Goal: Information Seeking & Learning: Learn about a topic

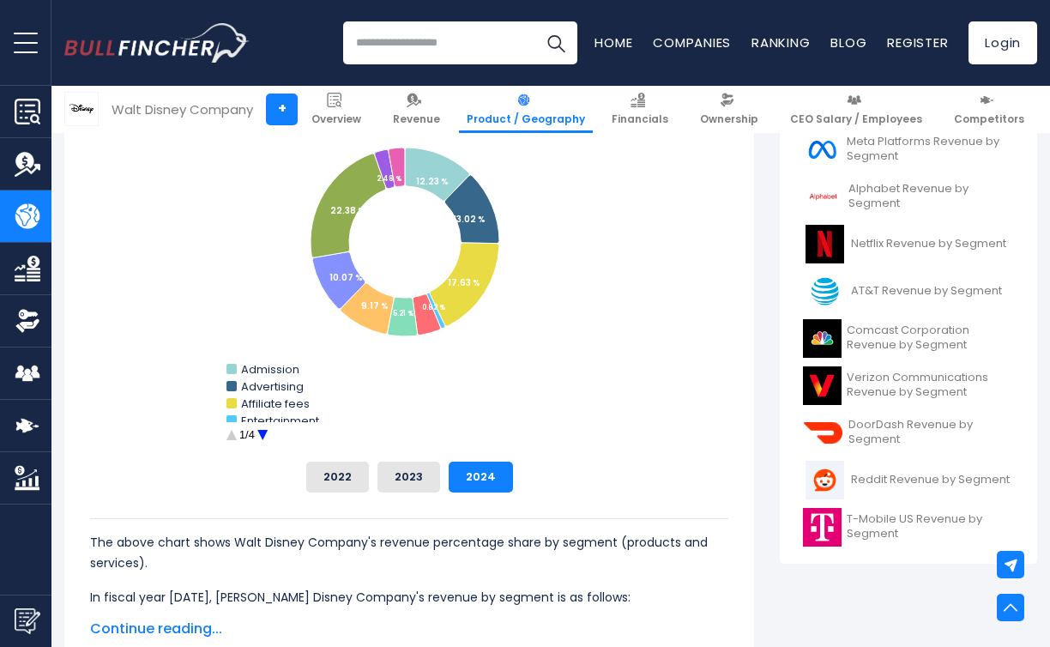
scroll to position [564, 0]
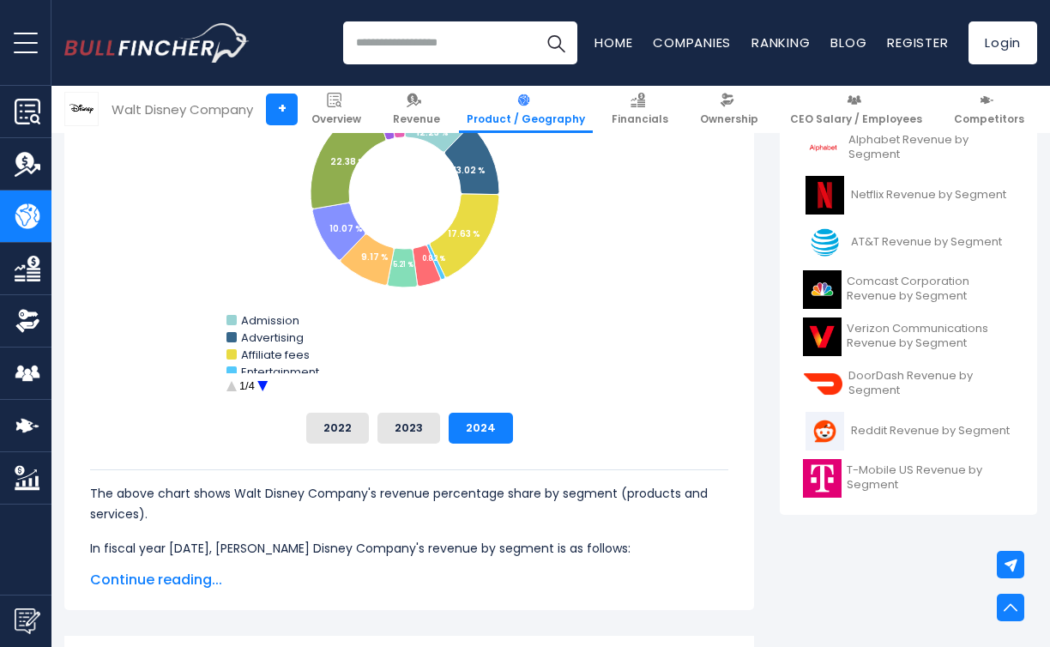
click at [258, 389] on circle "Walt Disney Company's Revenue Share by Segment" at bounding box center [263, 386] width 27 height 27
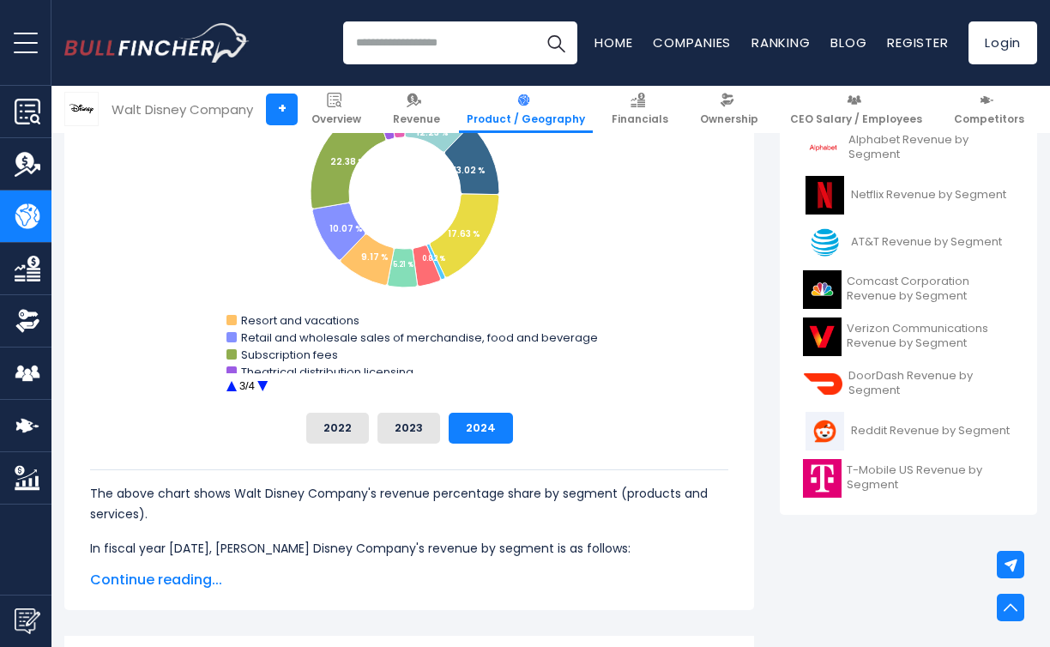
click at [260, 379] on circle "Walt Disney Company's Revenue Share by Segment" at bounding box center [263, 386] width 27 height 27
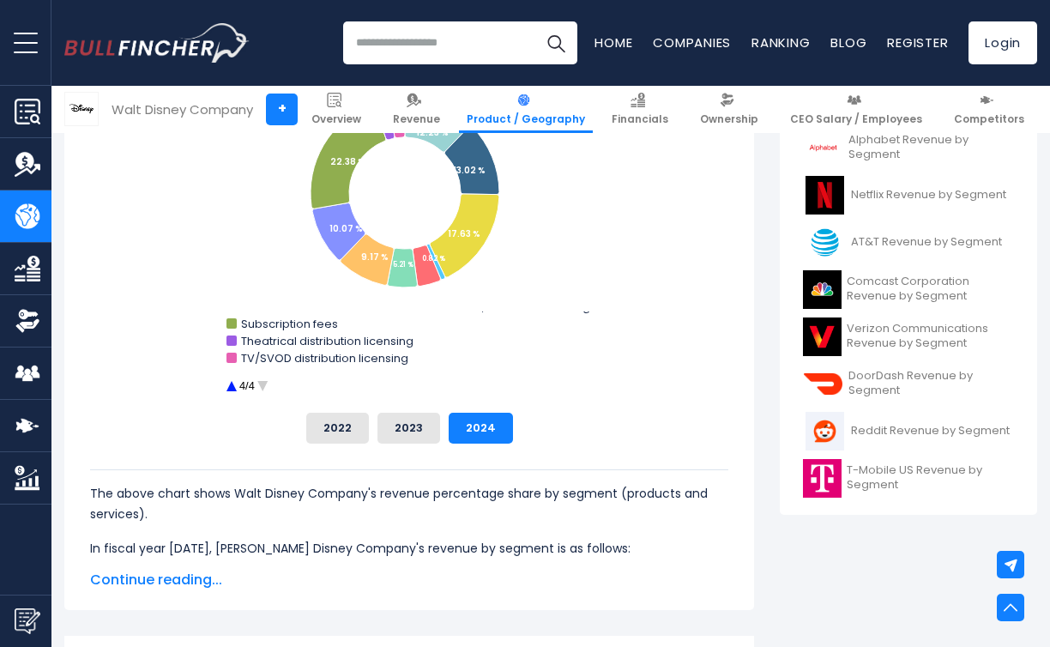
click at [260, 379] on circle "Walt Disney Company's Revenue Share by Segment" at bounding box center [263, 386] width 27 height 27
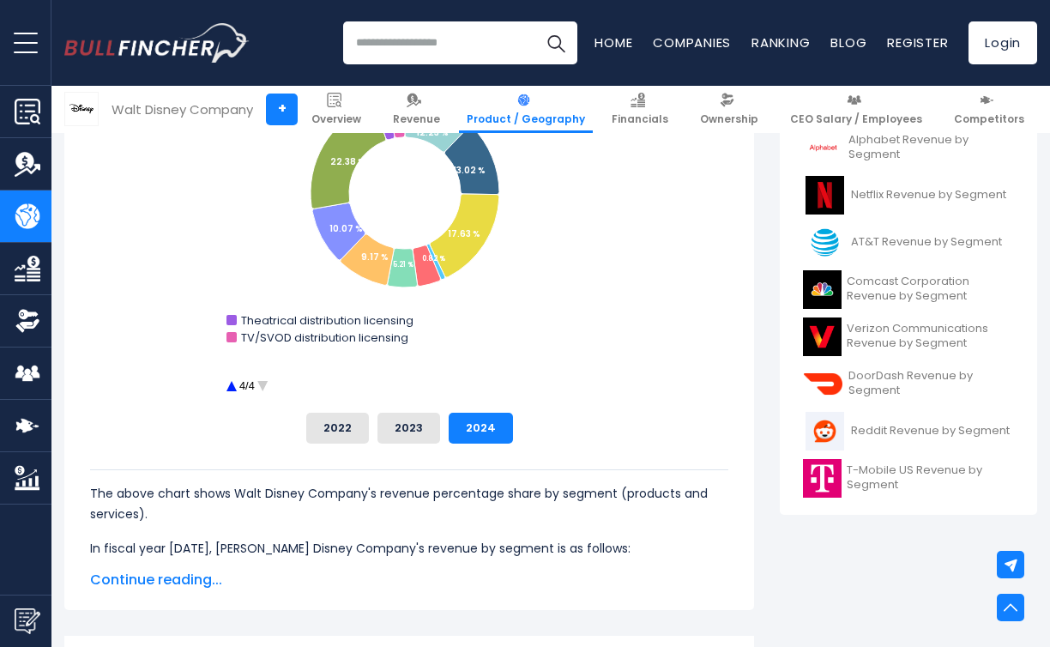
click at [221, 383] on circle "Walt Disney Company's Revenue Share by Segment" at bounding box center [231, 386] width 27 height 27
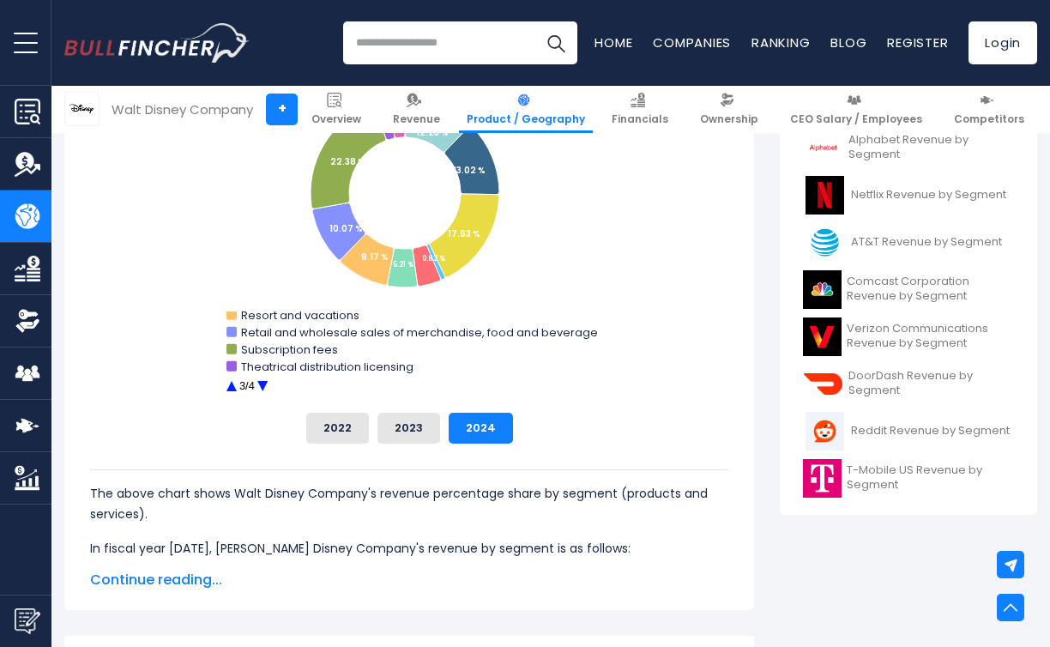
click at [227, 383] on circle "Walt Disney Company's Revenue Share by Segment" at bounding box center [231, 386] width 27 height 27
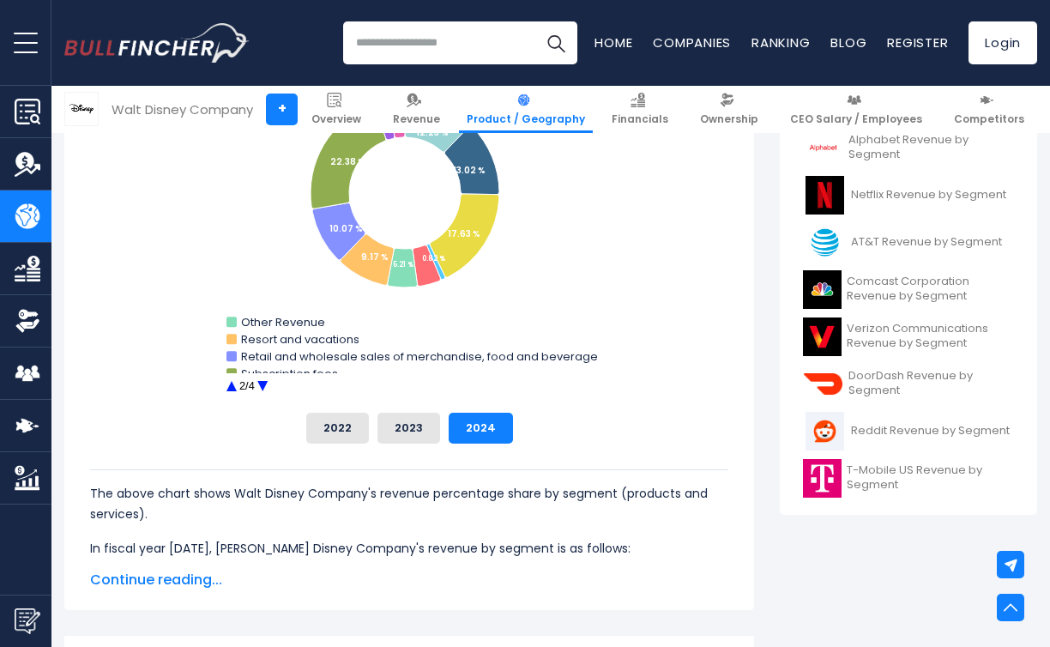
click at [227, 383] on circle "Walt Disney Company's Revenue Share by Segment" at bounding box center [231, 386] width 27 height 27
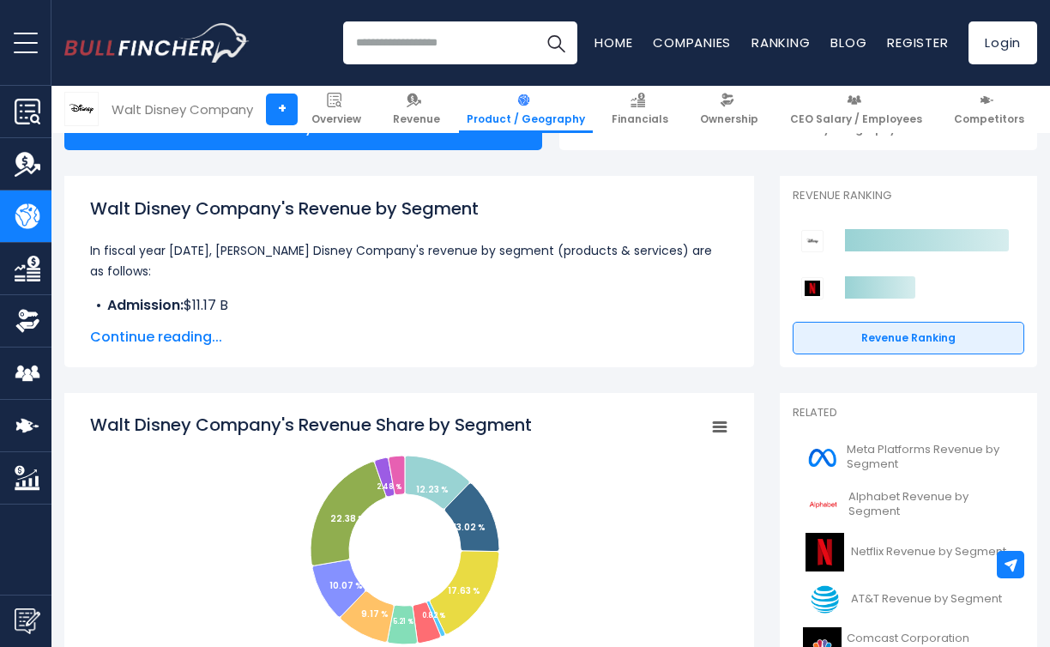
scroll to position [160, 0]
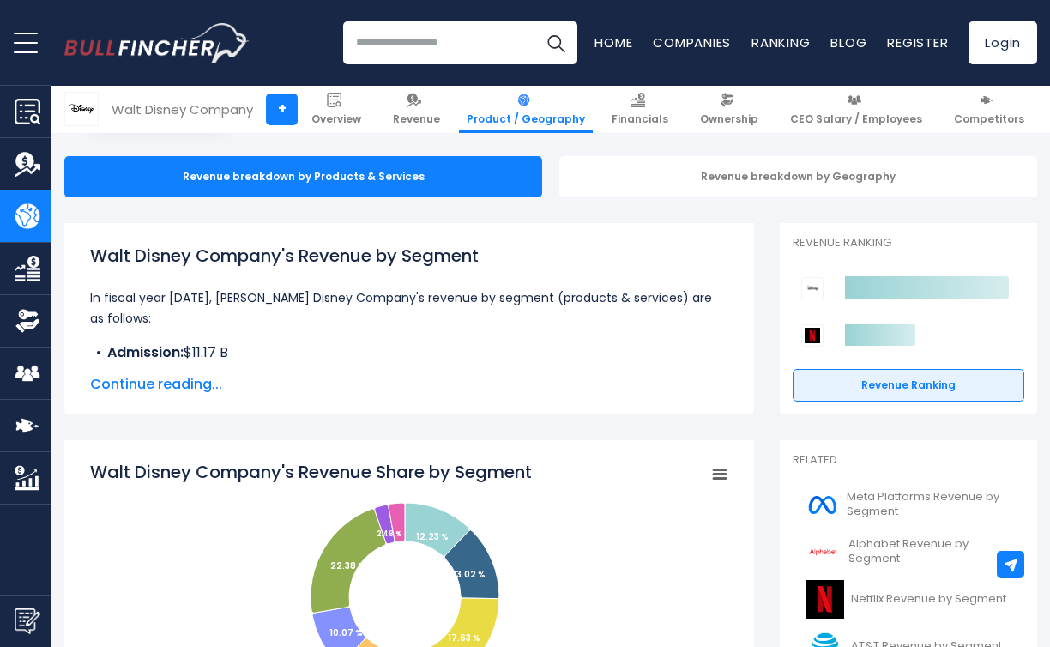
click at [198, 391] on span "Continue reading..." at bounding box center [409, 384] width 638 height 21
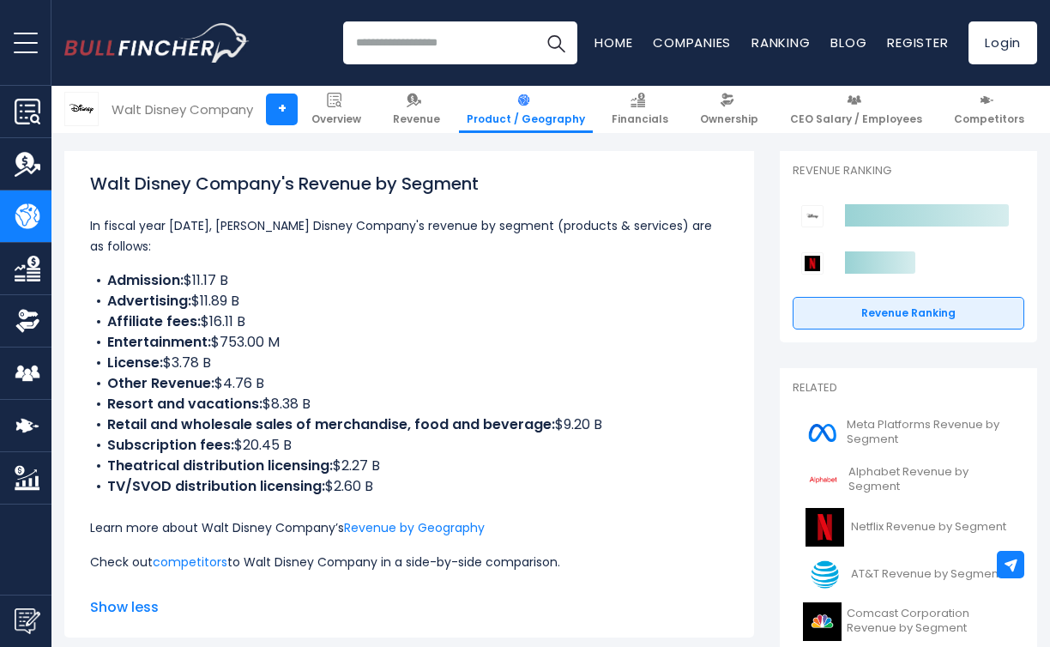
scroll to position [237, 0]
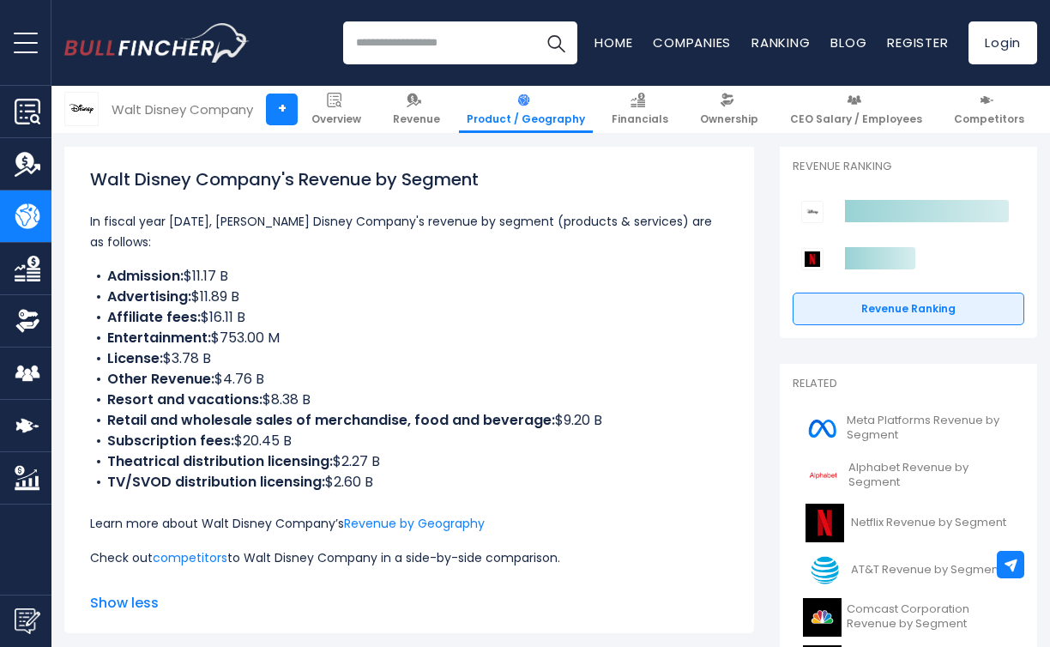
drag, startPoint x: 108, startPoint y: 258, endPoint x: 431, endPoint y: 451, distance: 376.6
click at [431, 451] on ul "Admission: $11.17 B Advertising: $11.89 B Affiliate fees: $16.11 B Entertainmen…" at bounding box center [409, 379] width 638 height 226
copy ul "Admission: $11.17 B Advertising: $11.89 B Affiliate fees: $16.11 B Entertainmen…"
